Goal: Task Accomplishment & Management: Use online tool/utility

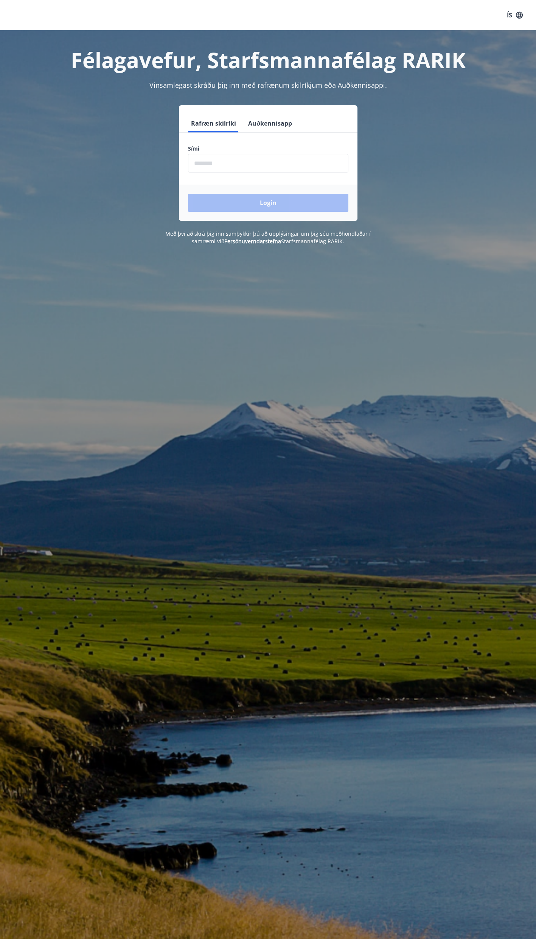
click at [231, 161] on input "phone" at bounding box center [268, 163] width 160 height 19
click at [277, 119] on button "Auðkennisapp" at bounding box center [270, 123] width 50 height 18
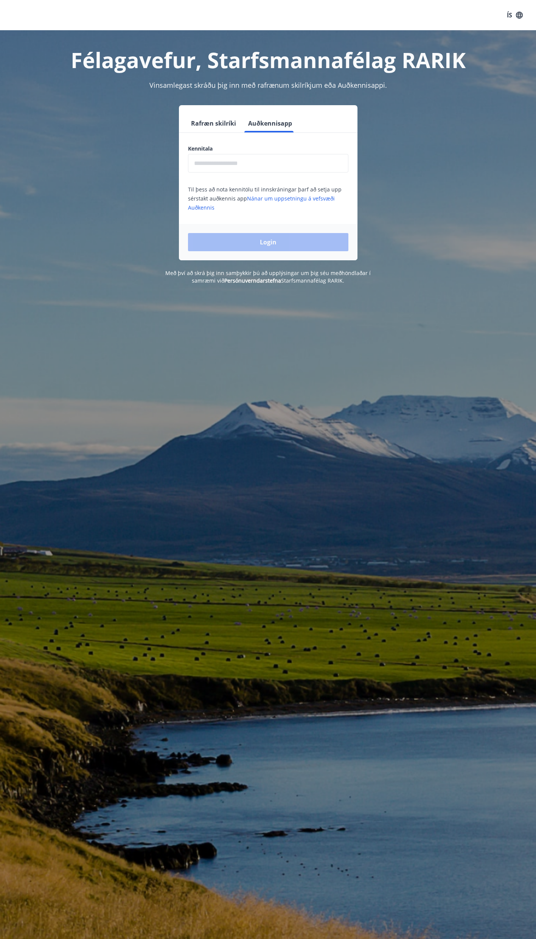
click at [238, 160] on input "text" at bounding box center [268, 163] width 160 height 19
type input "**********"
click at [281, 240] on button "Login" at bounding box center [268, 242] width 160 height 18
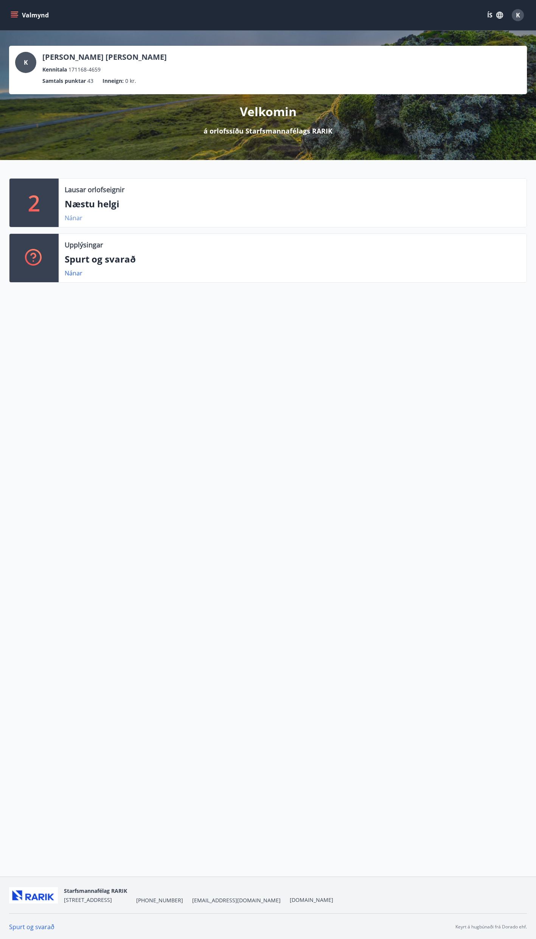
click at [72, 217] on link "Nánar" at bounding box center [74, 218] width 18 height 8
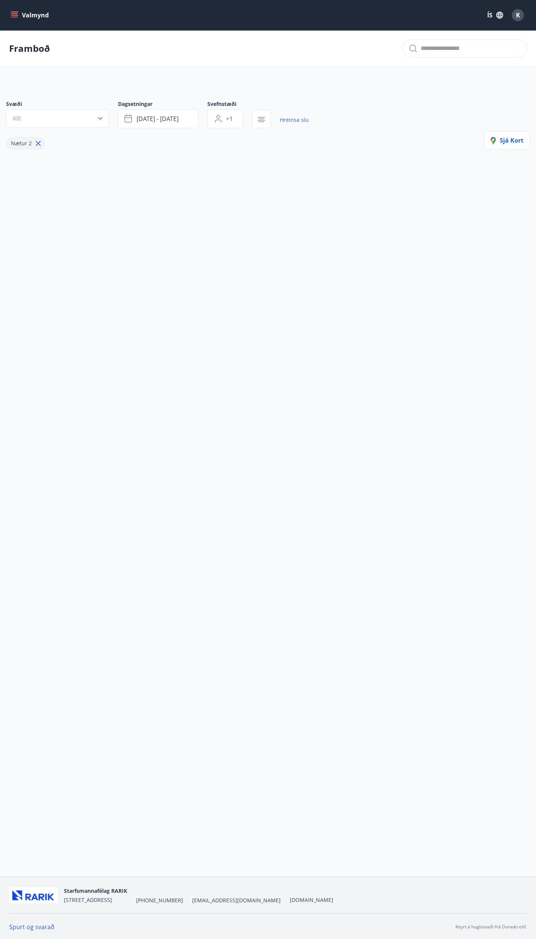
type input "*"
